Goal: Find specific fact: Find specific fact

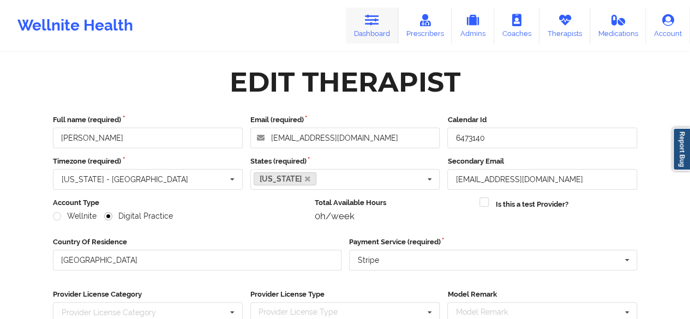
click at [379, 28] on link "Dashboard" at bounding box center [372, 26] width 52 height 36
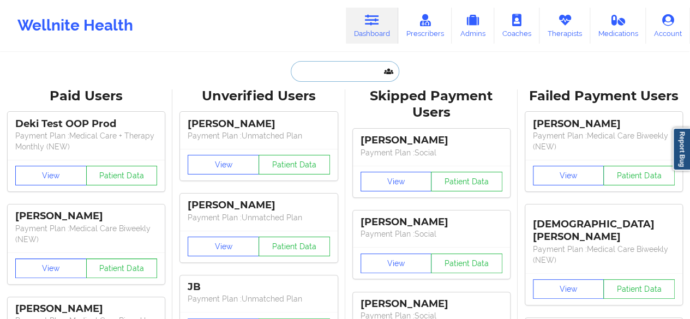
click at [334, 73] on input "text" at bounding box center [345, 71] width 108 height 21
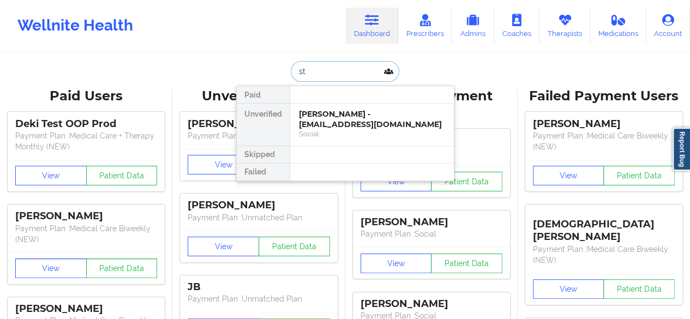
type input "s"
type input "[PERSON_NAME]"
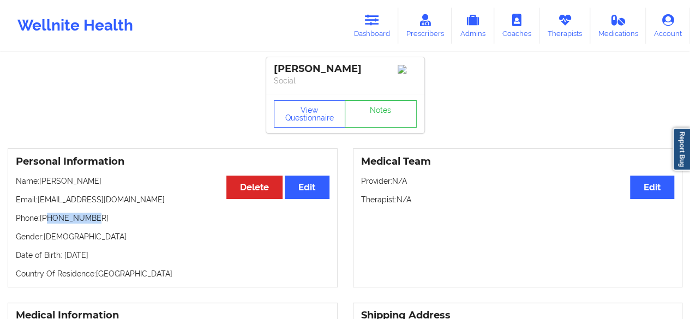
drag, startPoint x: 47, startPoint y: 221, endPoint x: 111, endPoint y: 217, distance: 64.5
click at [111, 217] on p "Phone: [PHONE_NUMBER]" at bounding box center [173, 218] width 314 height 11
copy p "2398600326"
click at [364, 23] on link "Dashboard" at bounding box center [372, 26] width 52 height 36
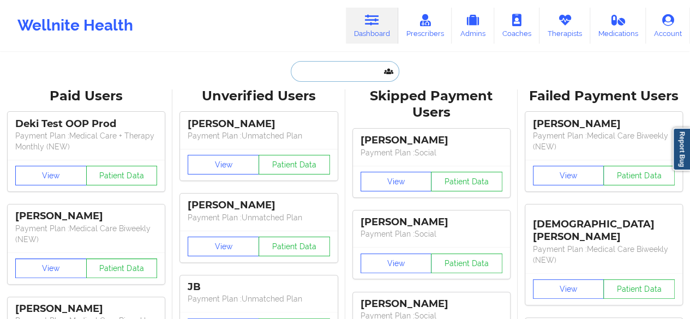
click at [338, 73] on input "text" at bounding box center [345, 71] width 108 height 21
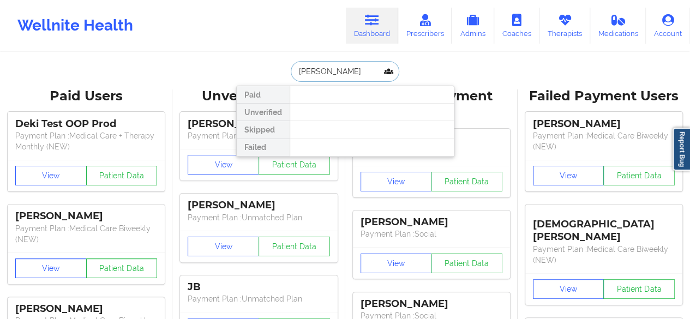
type input "[PERSON_NAME]"
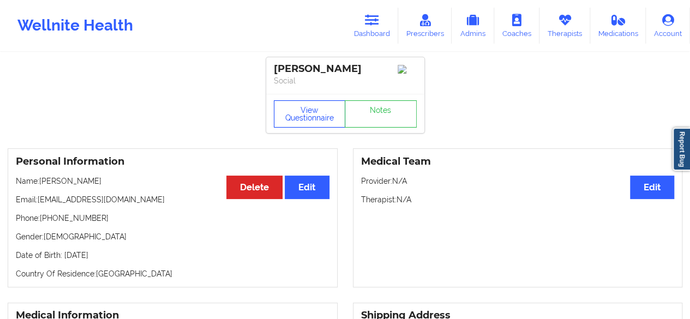
click at [308, 111] on button "View Questionnaire" at bounding box center [310, 113] width 72 height 27
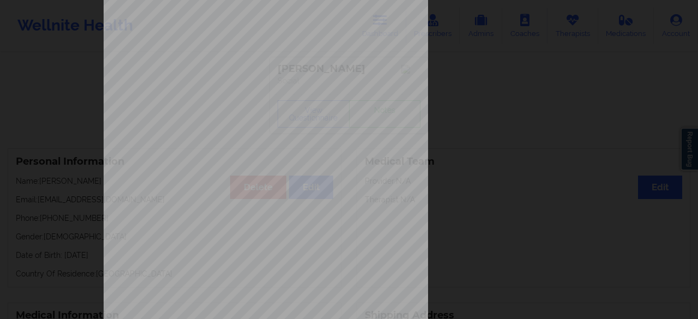
scroll to position [201, 0]
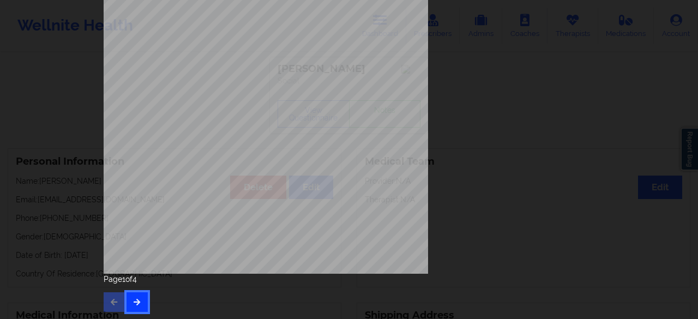
click at [140, 304] on button "button" at bounding box center [137, 302] width 21 height 20
click at [142, 300] on button "button" at bounding box center [137, 302] width 21 height 20
